Goal: Task Accomplishment & Management: Use online tool/utility

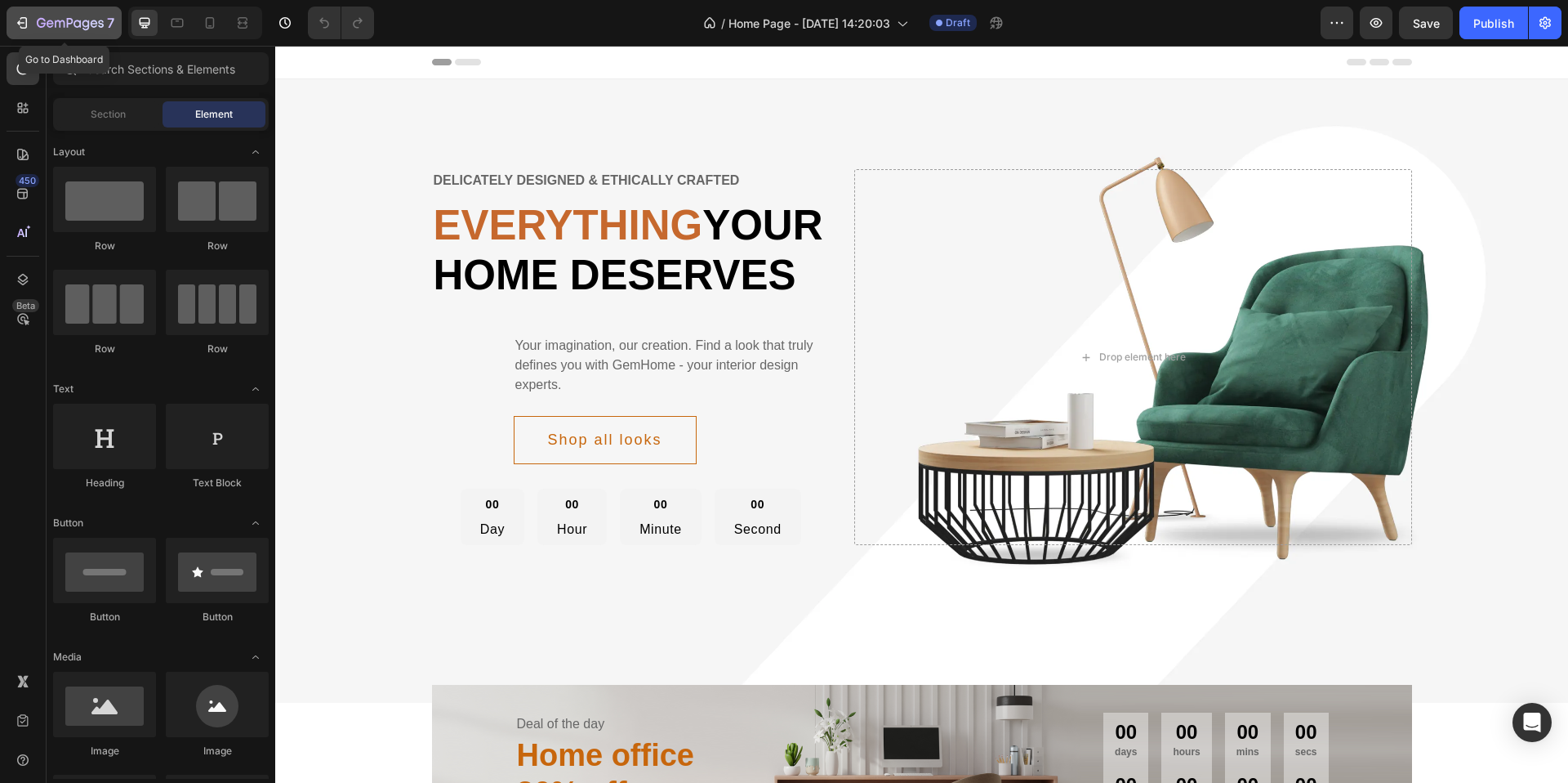
click at [31, 19] on div "7" at bounding box center [64, 23] width 101 height 20
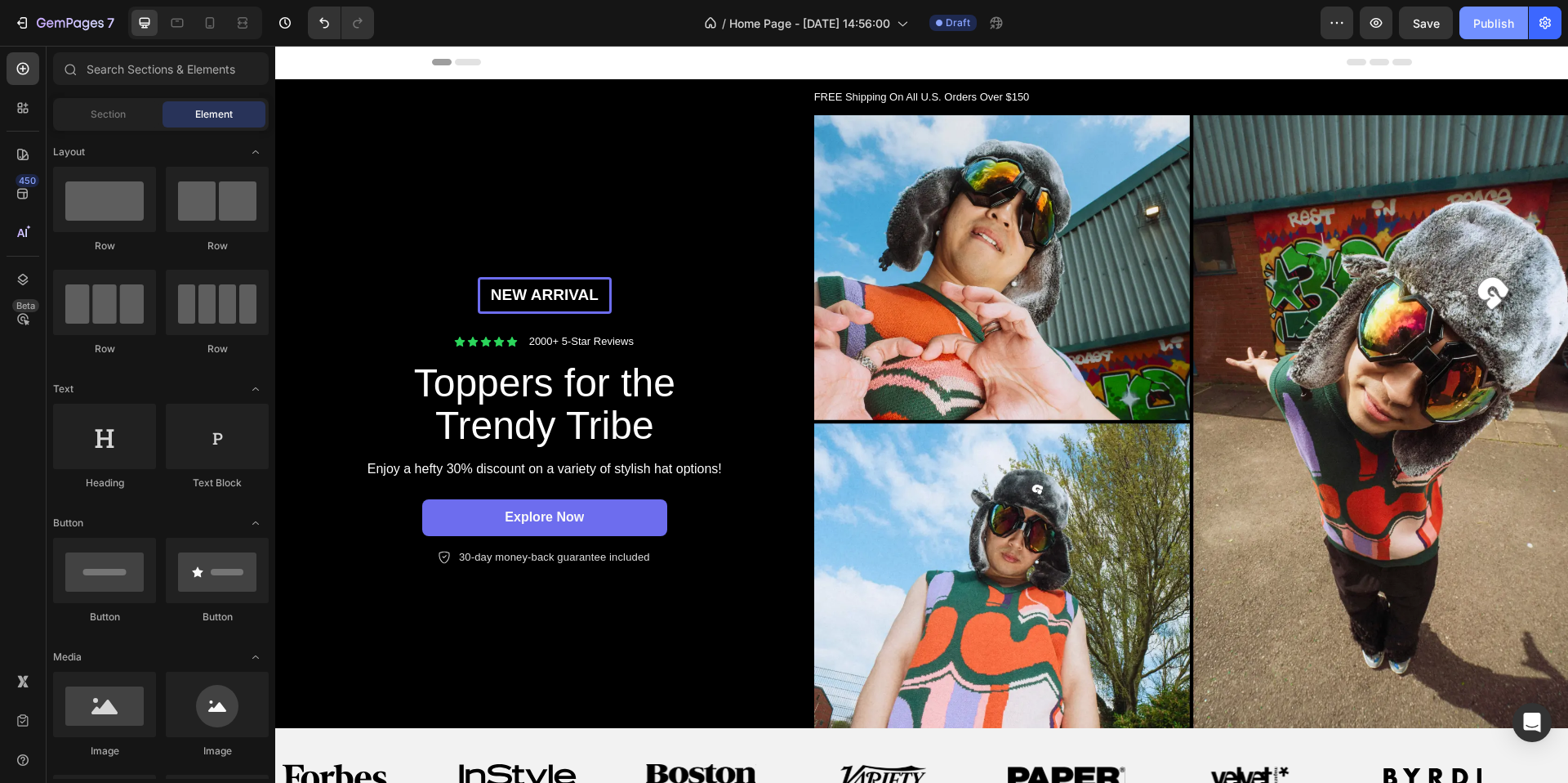
click at [1487, 24] on div "Publish" at bounding box center [1493, 23] width 41 height 17
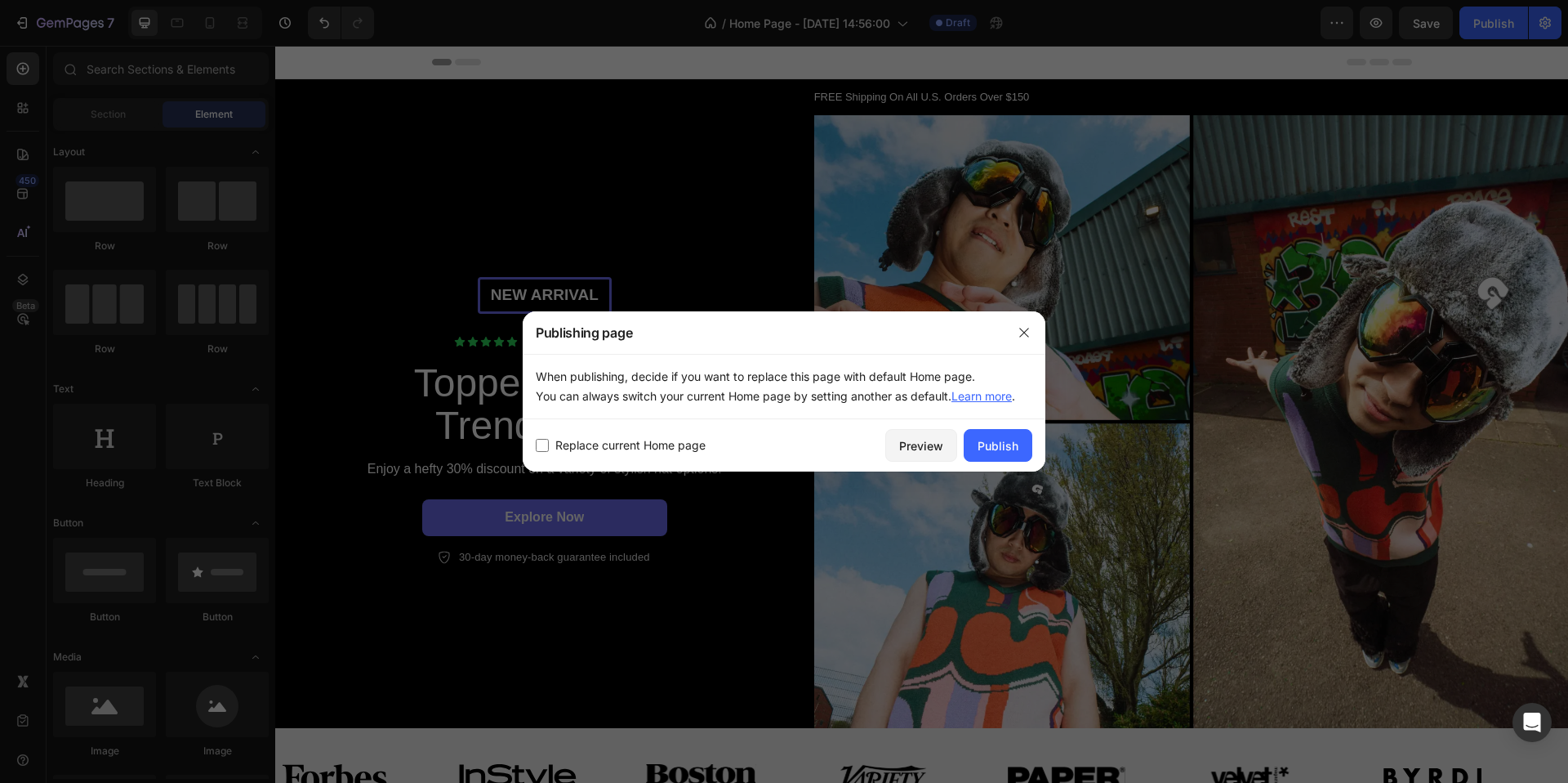
click at [683, 441] on span "Replace current Home page" at bounding box center [630, 446] width 150 height 20
checkbox input "true"
click at [989, 450] on div "Publish" at bounding box center [997, 445] width 41 height 17
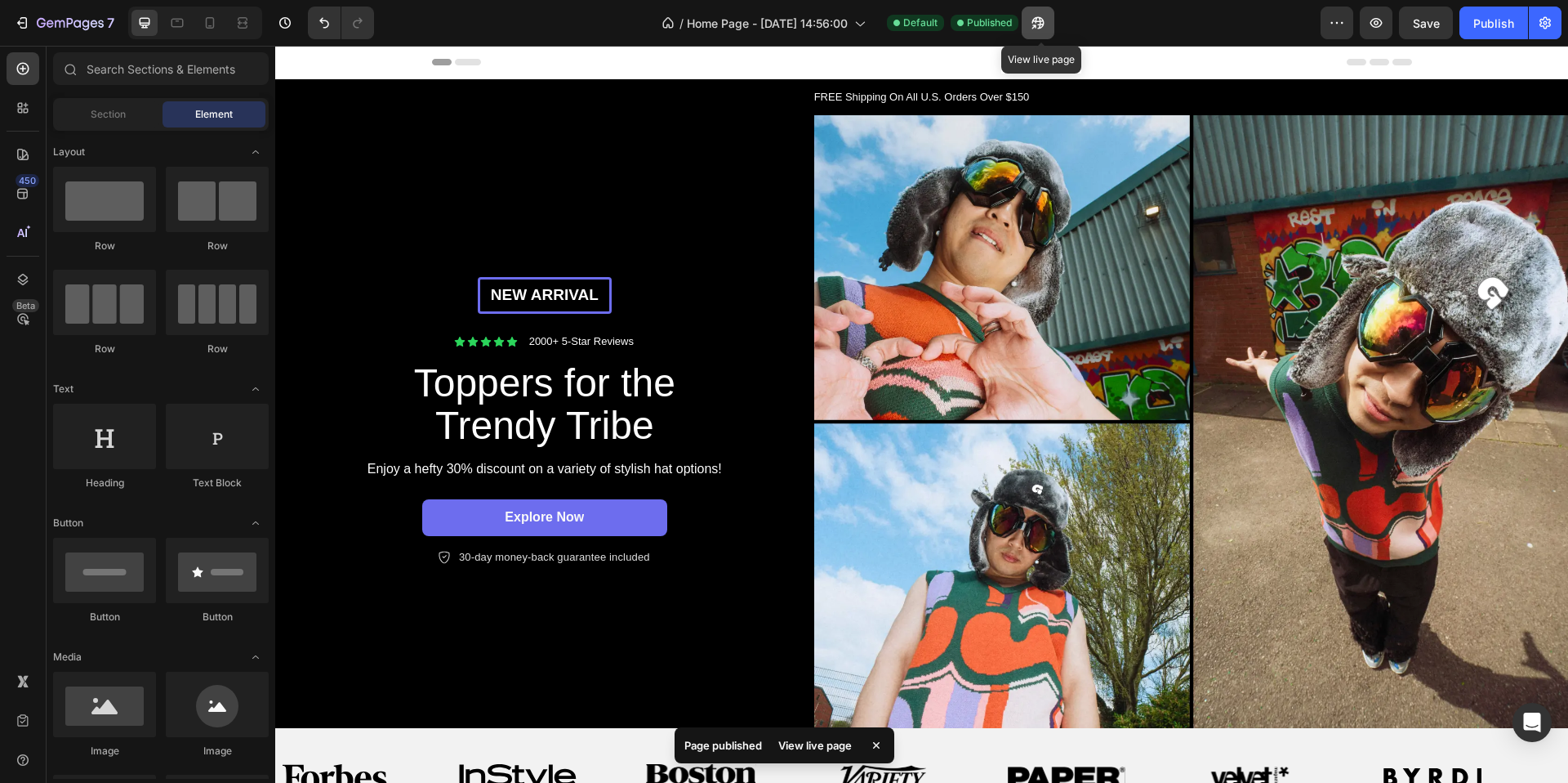
click at [1035, 23] on icon "button" at bounding box center [1038, 23] width 12 height 12
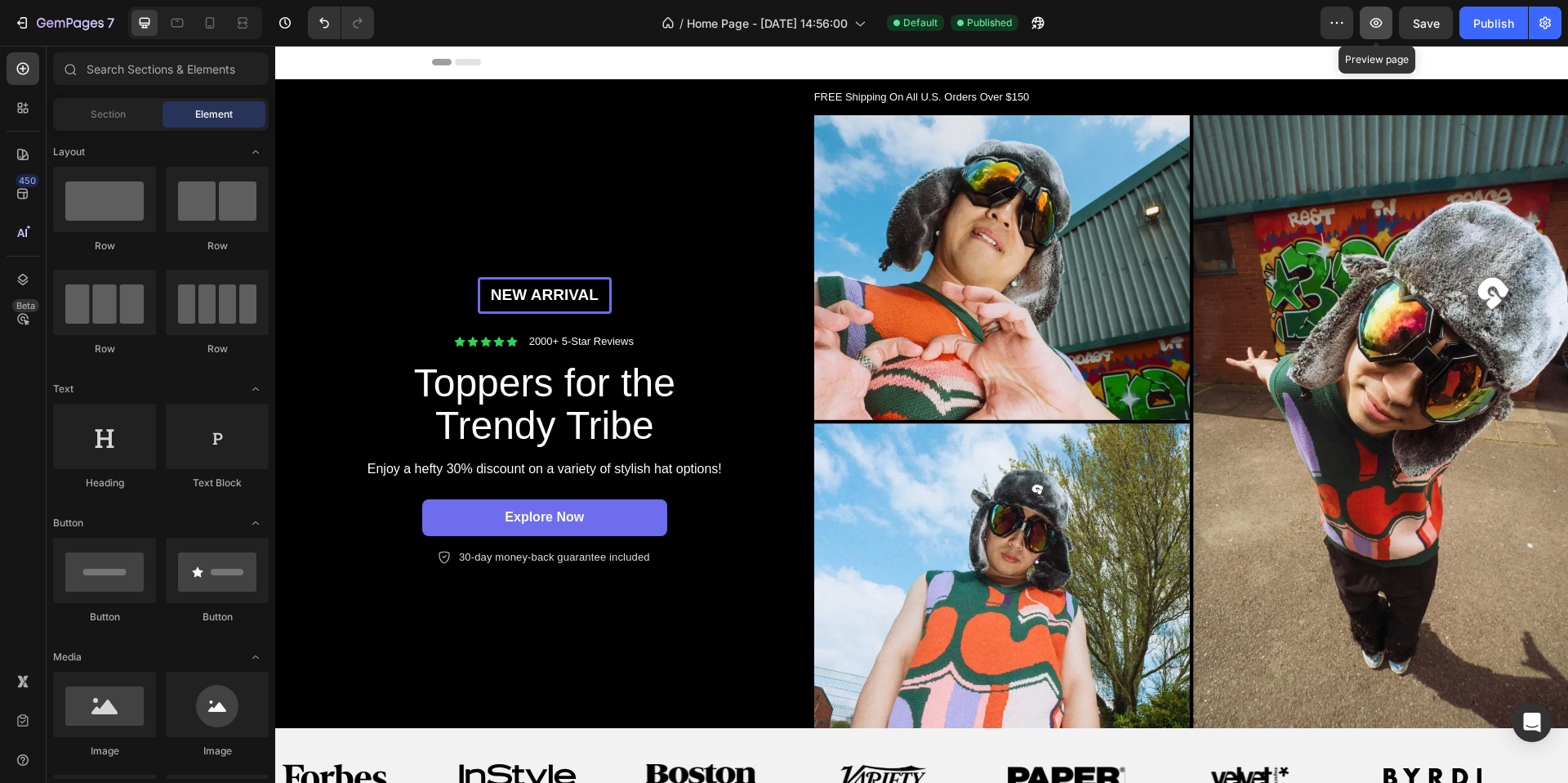
click at [1376, 23] on icon "button" at bounding box center [1375, 23] width 17 height 17
click at [1373, 24] on icon "button" at bounding box center [1375, 23] width 17 height 17
click at [1042, 21] on icon "button" at bounding box center [1038, 23] width 12 height 12
click at [1062, 21] on icon "button" at bounding box center [1057, 23] width 12 height 12
click at [1052, 24] on icon "button" at bounding box center [1057, 23] width 17 height 17
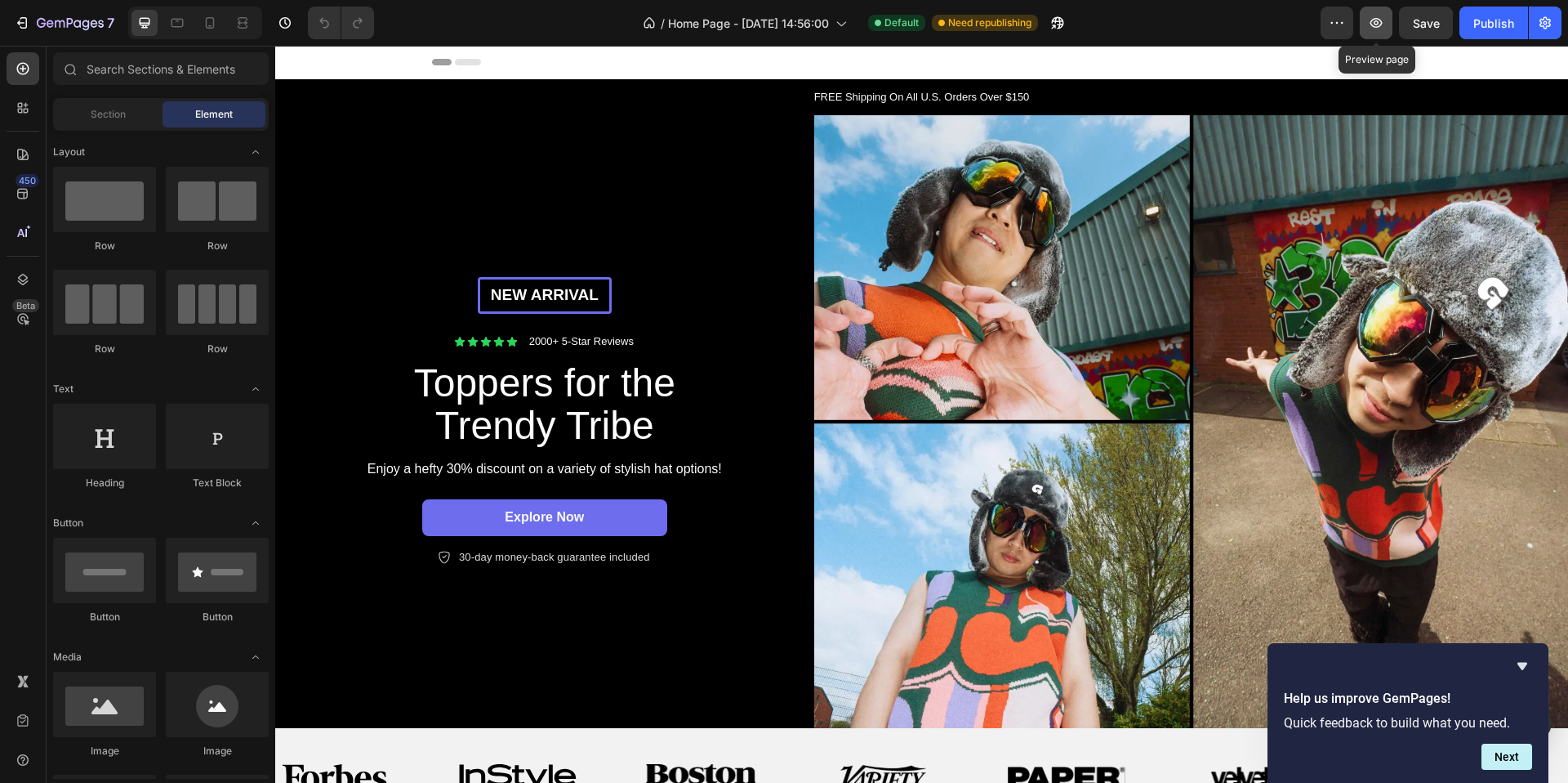
click at [1368, 26] on icon "button" at bounding box center [1375, 23] width 17 height 17
click at [1500, 754] on button "Next" at bounding box center [1506, 756] width 50 height 26
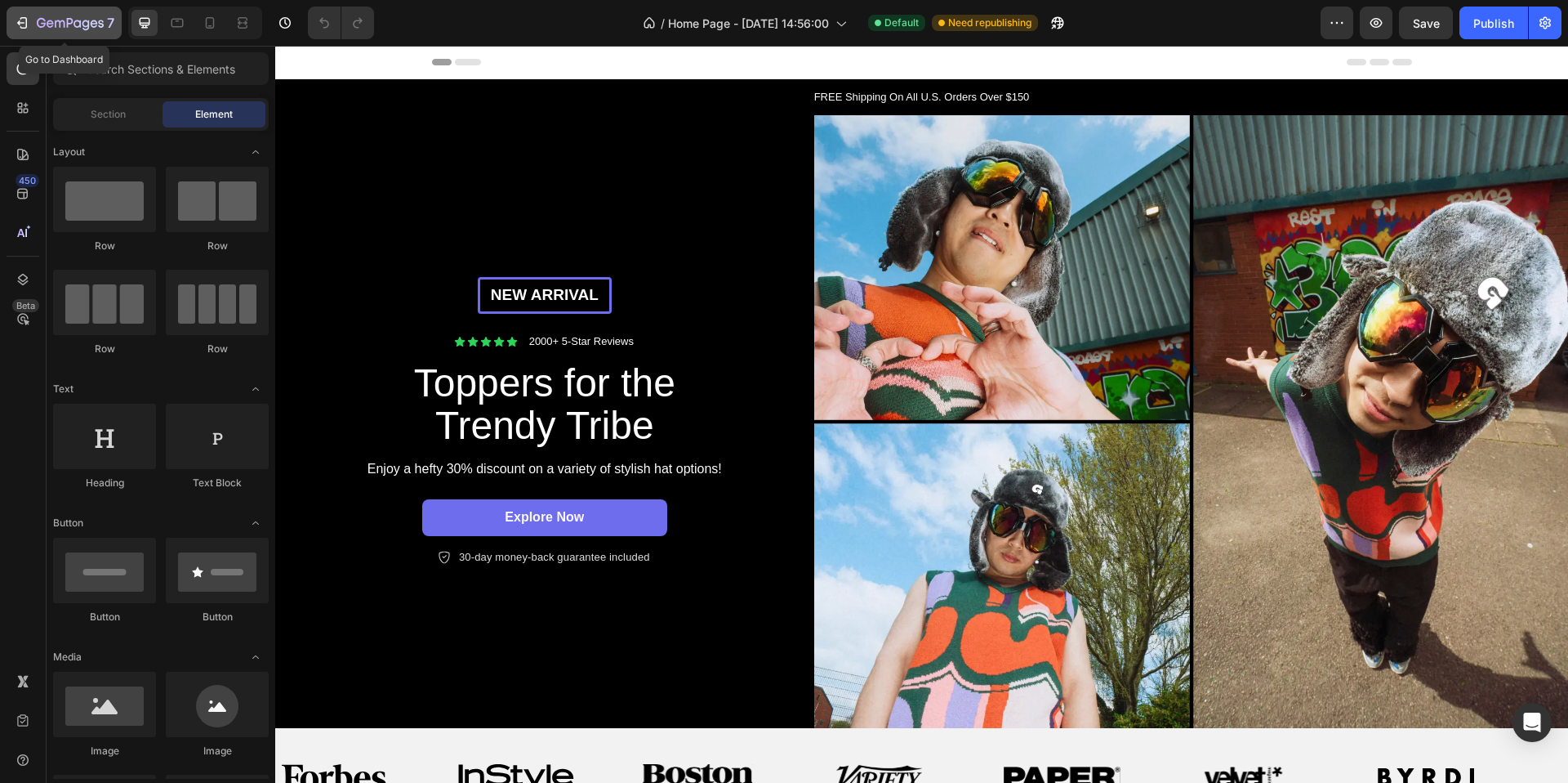
click at [21, 18] on icon "button" at bounding box center [22, 23] width 17 height 17
